Goal: Check status

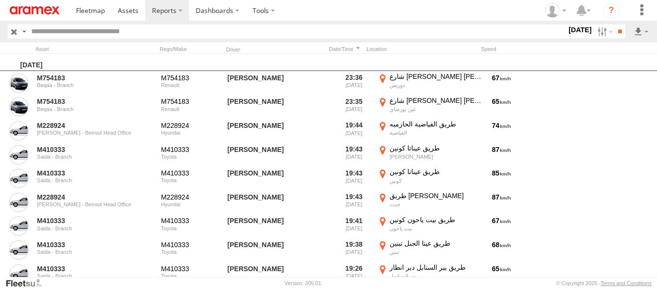
scroll to position [0, 0]
click at [254, 9] on label at bounding box center [264, 10] width 36 height 21
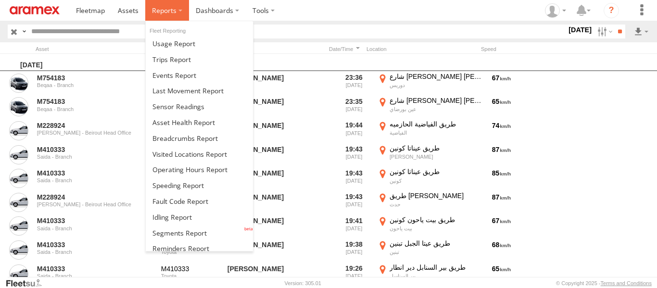
click at [175, 15] on span at bounding box center [164, 10] width 25 height 9
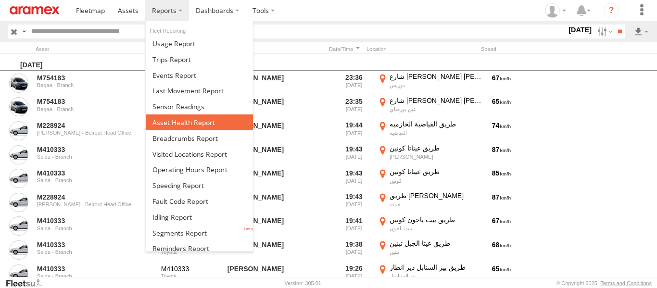
click at [190, 127] on link at bounding box center [199, 122] width 107 height 16
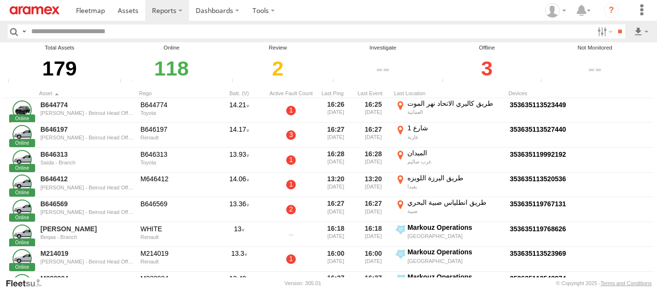
click at [487, 71] on div "3" at bounding box center [487, 68] width 96 height 33
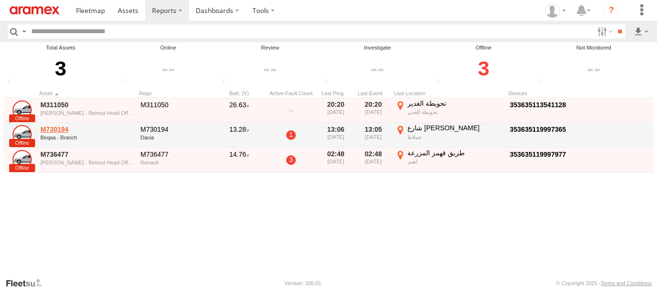
click at [63, 127] on link "M730194" at bounding box center [86, 129] width 93 height 9
